Goal: Task Accomplishment & Management: Manage account settings

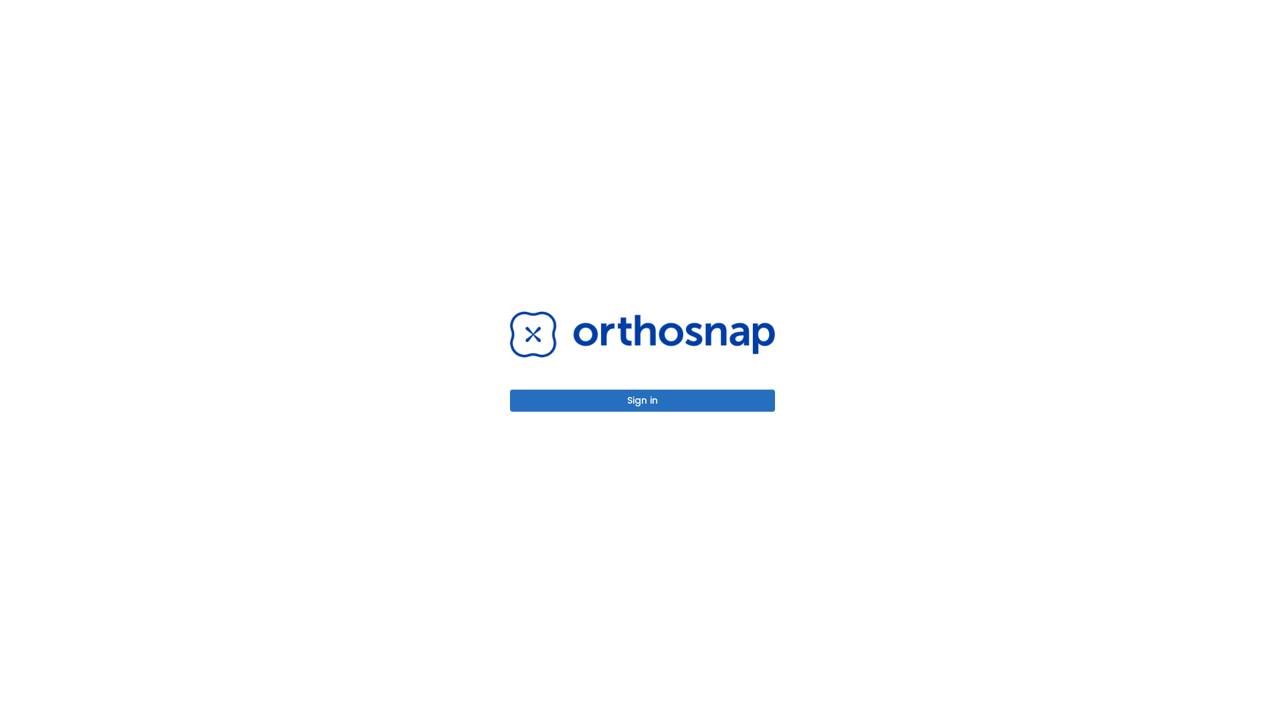
click at [642, 400] on button "Sign in" at bounding box center [642, 400] width 265 height 22
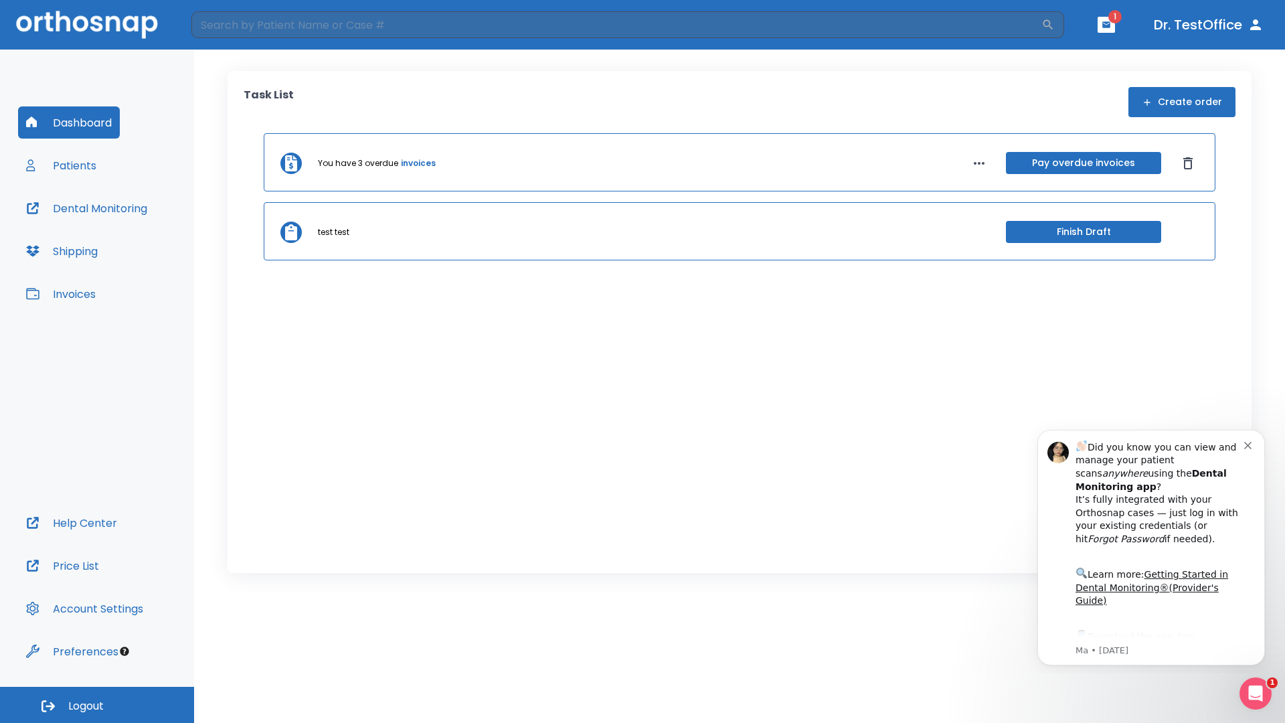
click at [97, 705] on span "Logout" at bounding box center [85, 705] width 35 height 15
